Goal: Information Seeking & Learning: Learn about a topic

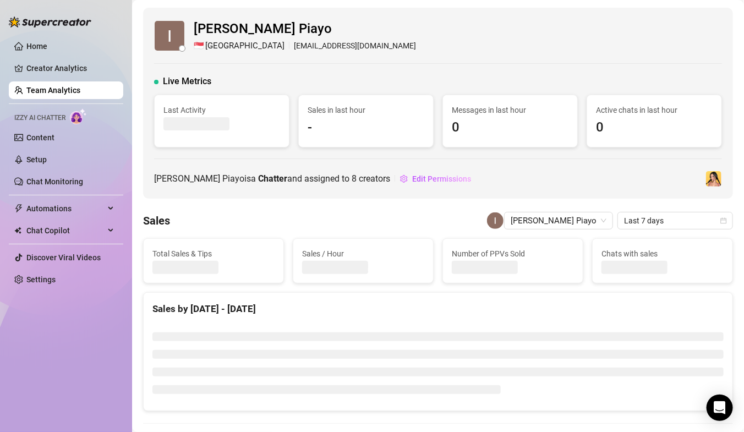
click at [75, 89] on link "Team Analytics" at bounding box center [53, 90] width 54 height 9
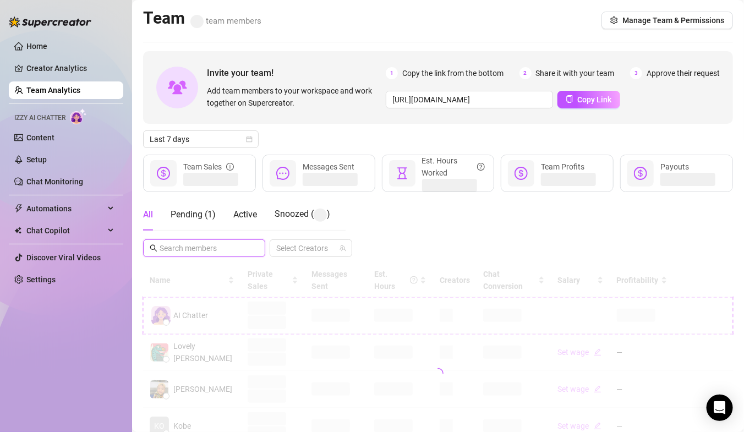
click at [227, 252] on input "text" at bounding box center [205, 248] width 90 height 12
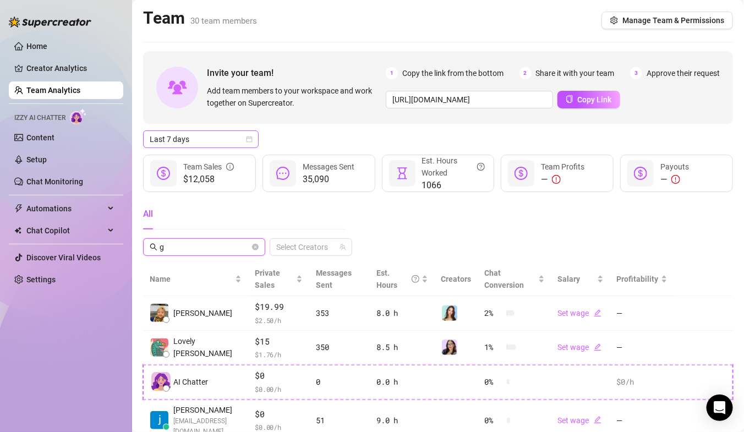
click at [195, 146] on span "Last 7 days" at bounding box center [201, 139] width 102 height 17
type input "g"
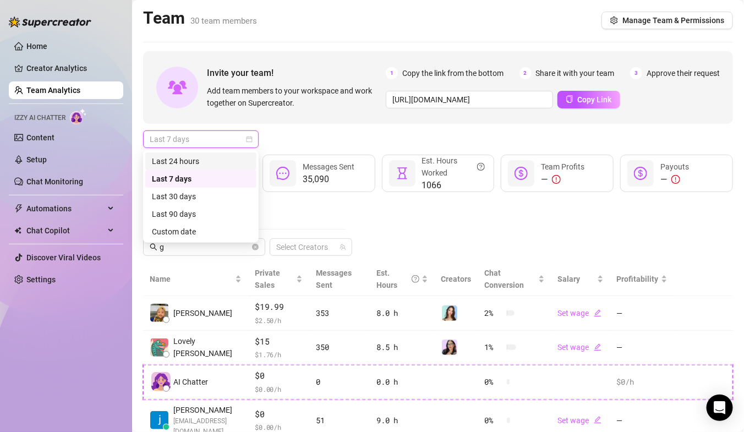
click at [200, 161] on div "Last 24 hours" at bounding box center [201, 161] width 98 height 12
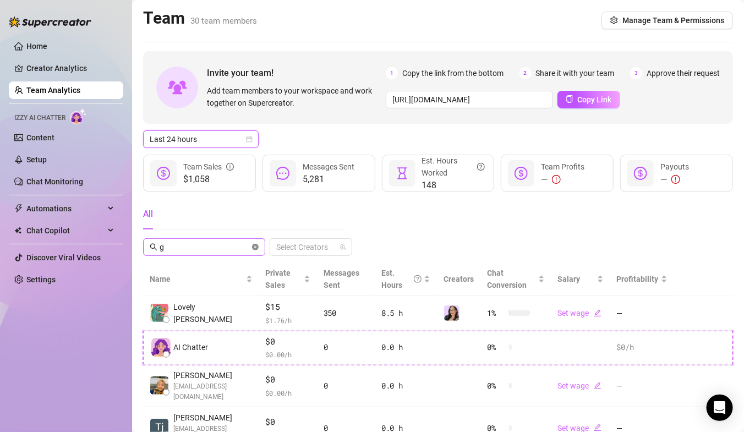
click at [254, 246] on icon "close-circle" at bounding box center [255, 247] width 7 height 7
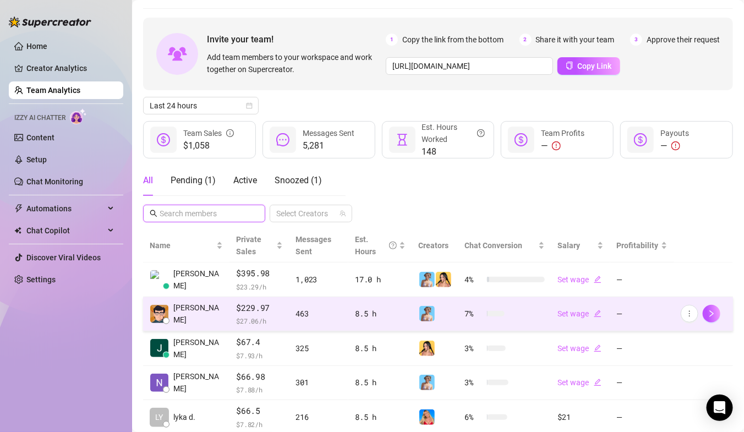
scroll to position [36, 0]
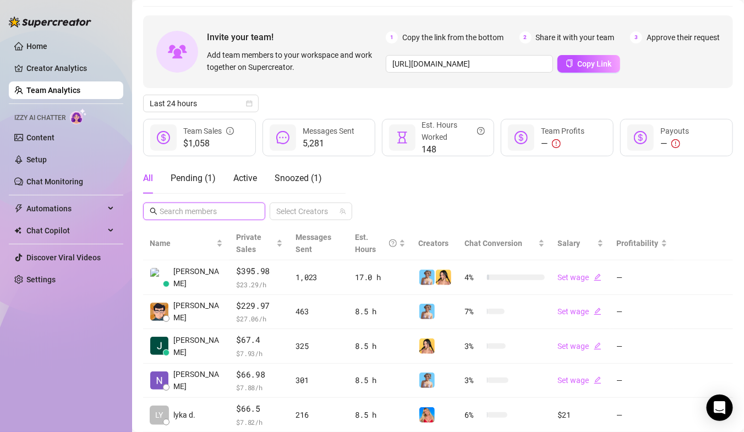
click at [223, 206] on input "text" at bounding box center [205, 211] width 90 height 12
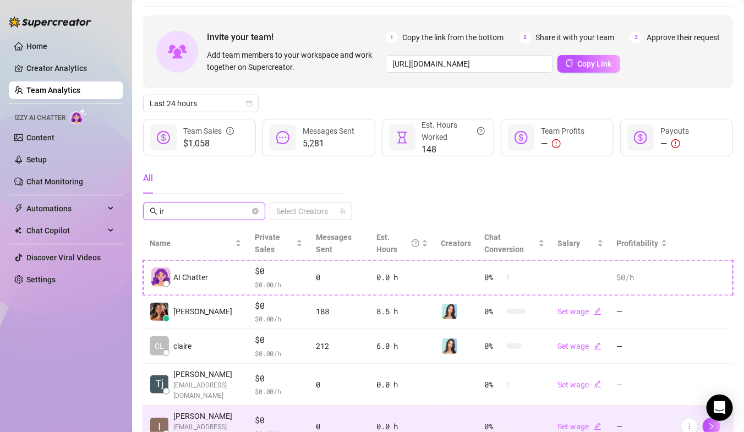
type input "ir"
click at [316, 420] on div "0" at bounding box center [339, 426] width 47 height 12
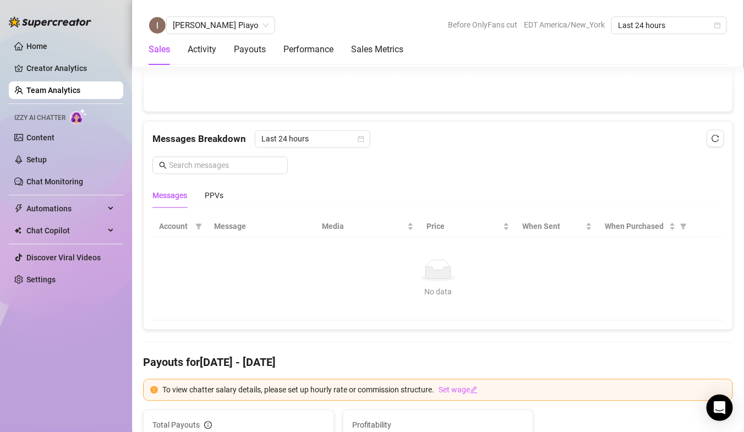
scroll to position [646, 0]
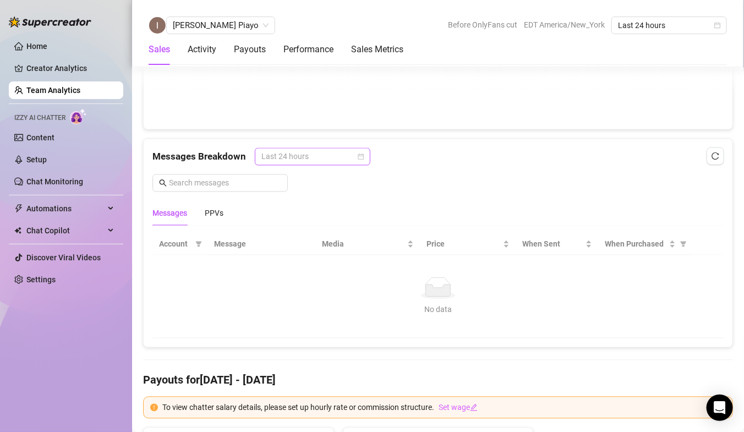
click at [320, 159] on span "Last 24 hours" at bounding box center [312, 157] width 102 height 17
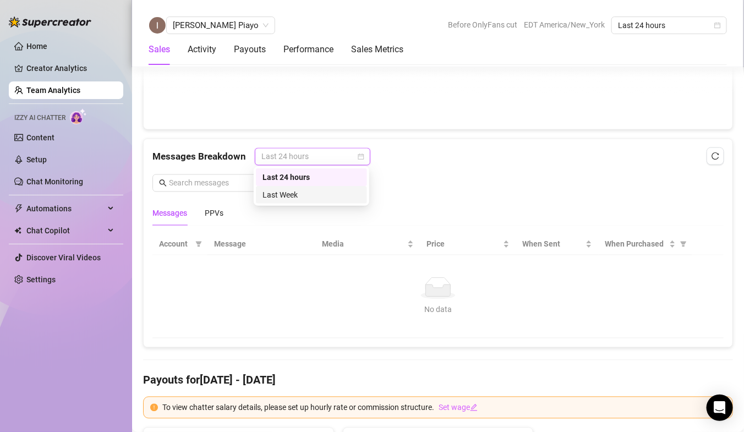
click at [304, 200] on div "Last Week" at bounding box center [312, 195] width 98 height 12
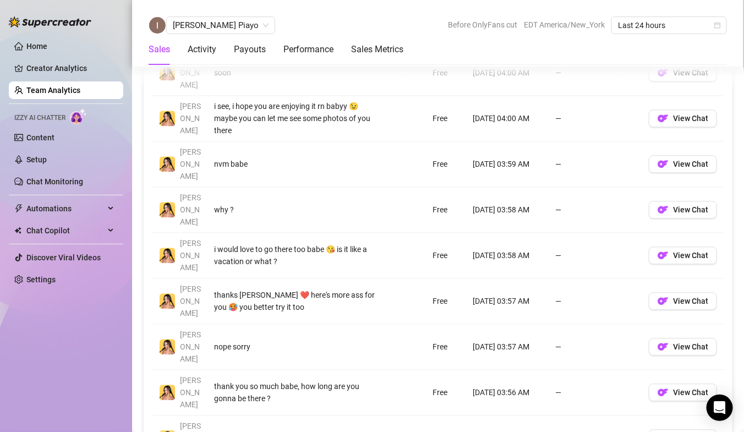
scroll to position [900, 0]
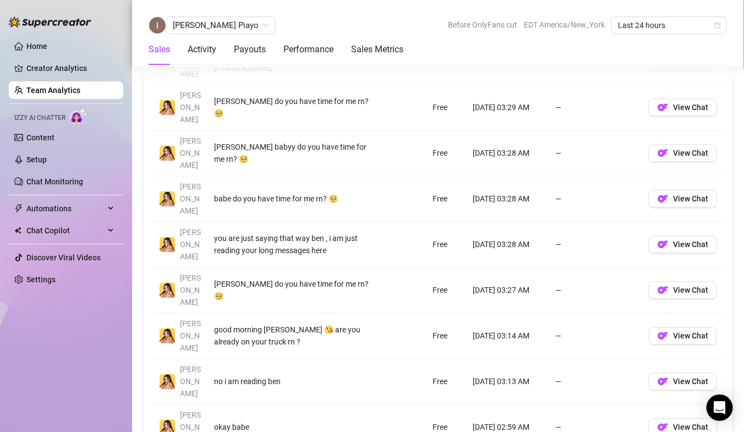
scroll to position [868, 0]
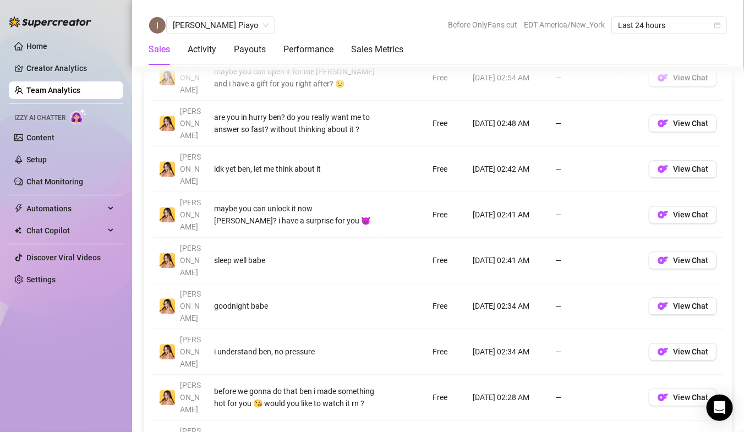
scroll to position [849, 0]
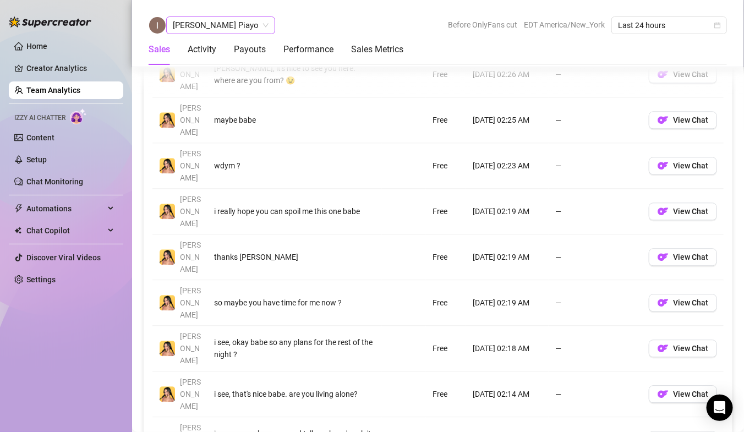
click at [214, 28] on span "[PERSON_NAME] Piayo" at bounding box center [221, 25] width 96 height 17
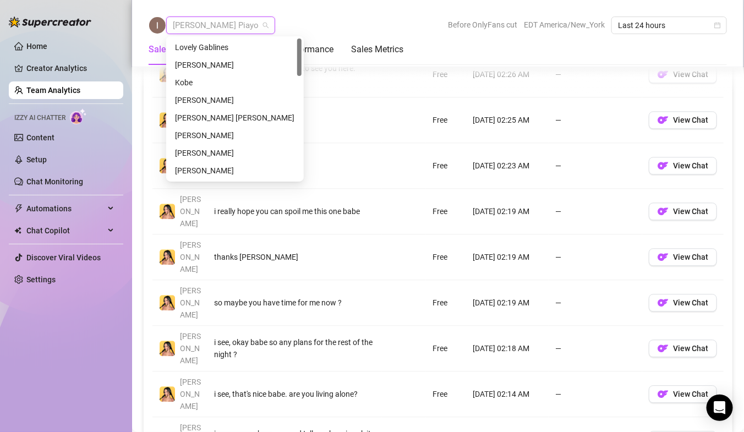
scroll to position [0, 0]
type input "g"
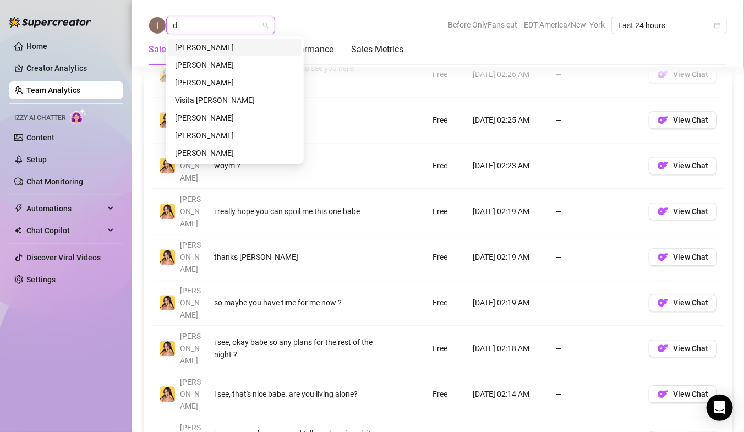
type input "da"
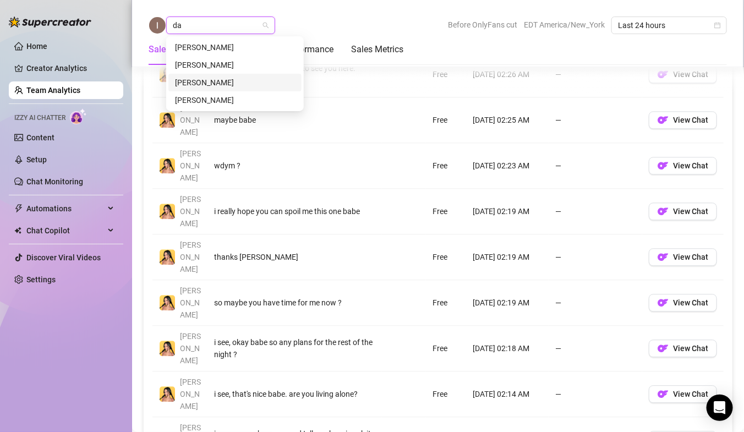
click at [212, 85] on div "[PERSON_NAME]" at bounding box center [235, 83] width 120 height 12
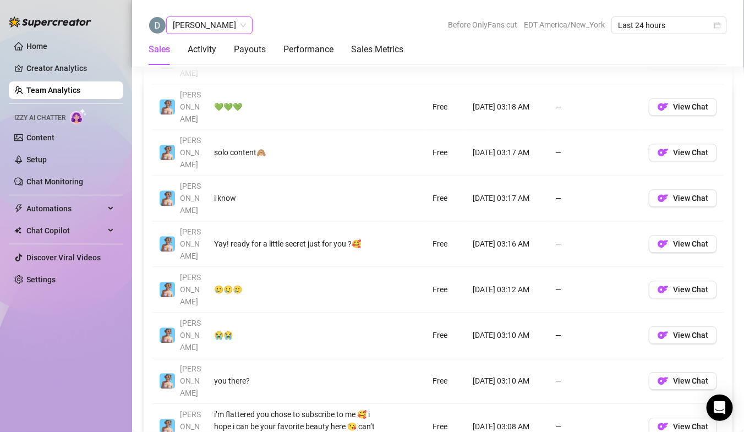
scroll to position [879, 0]
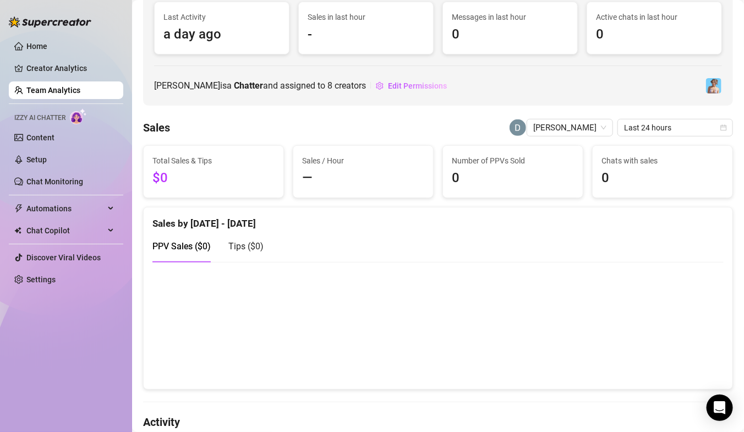
scroll to position [0, 0]
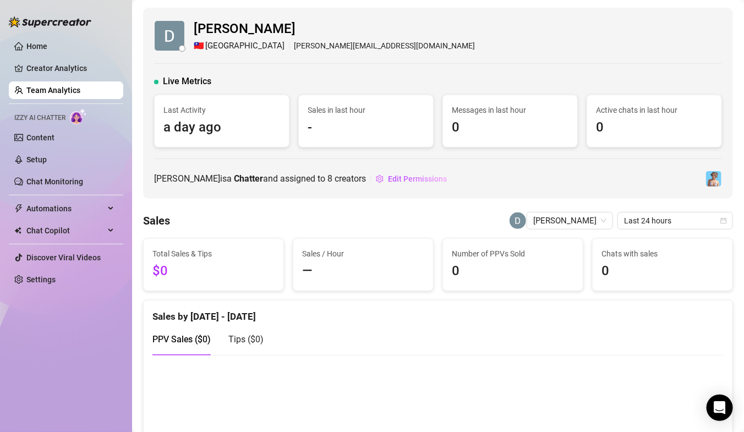
drag, startPoint x: 630, startPoint y: 444, endPoint x: 626, endPoint y: 450, distance: 7.5
click at [626, 432] on html "Home Creator Analytics Team Analytics Izzy AI Chatter Content Setup Chat Monito…" at bounding box center [372, 216] width 744 height 432
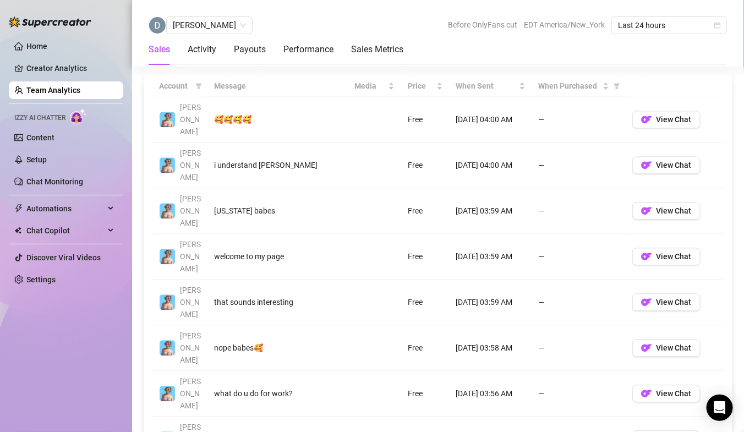
scroll to position [833, 0]
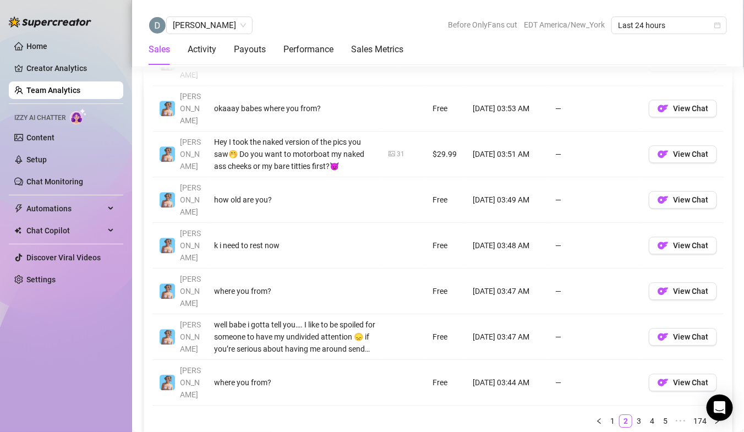
scroll to position [977, 0]
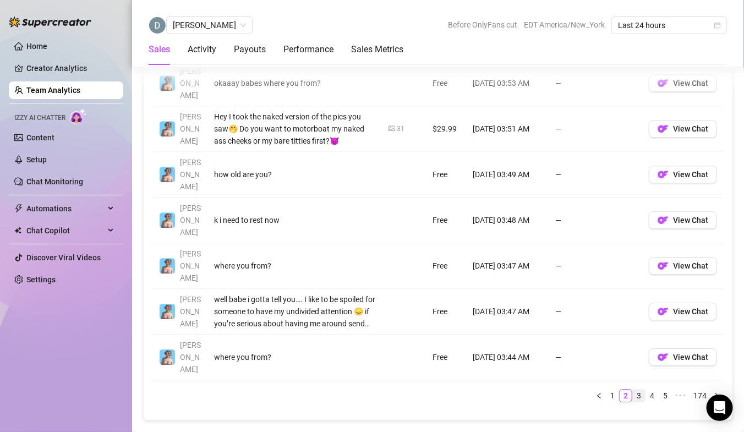
click at [640, 390] on link "3" at bounding box center [639, 396] width 12 height 12
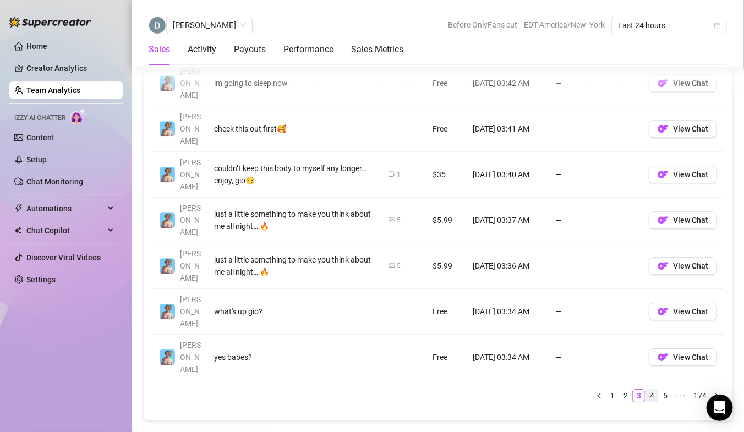
click at [654, 390] on link "4" at bounding box center [652, 396] width 12 height 12
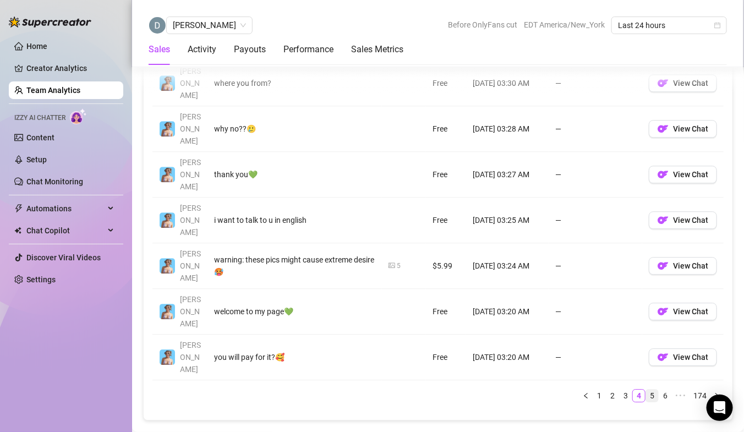
click at [658, 390] on link "5" at bounding box center [652, 396] width 12 height 12
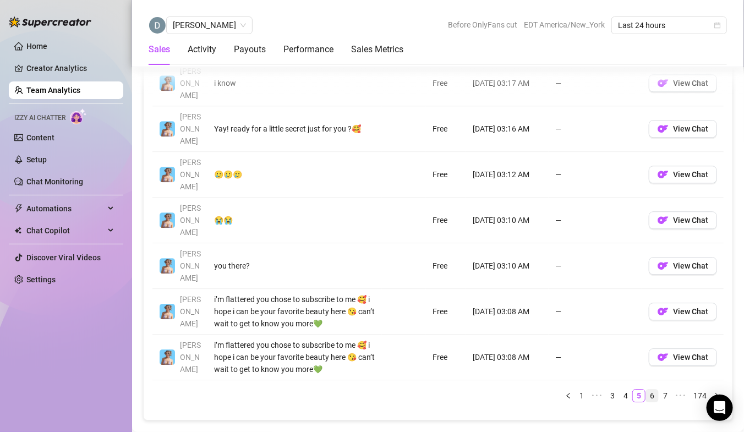
click at [652, 390] on link "6" at bounding box center [652, 396] width 12 height 12
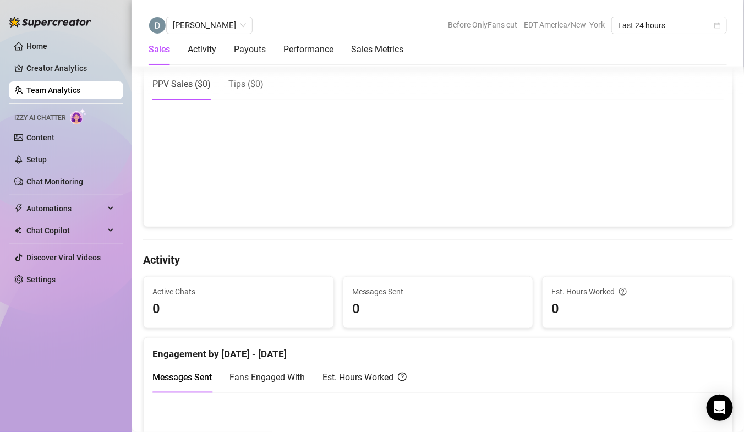
scroll to position [0, 0]
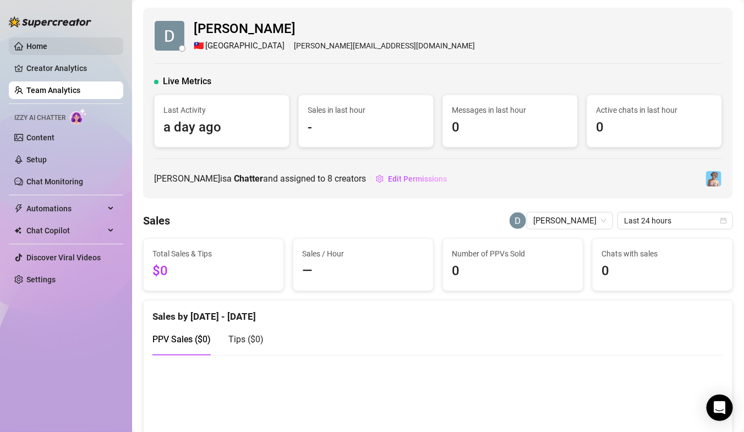
click at [30, 46] on link "Home" at bounding box center [36, 46] width 21 height 9
